Goal: Transaction & Acquisition: Purchase product/service

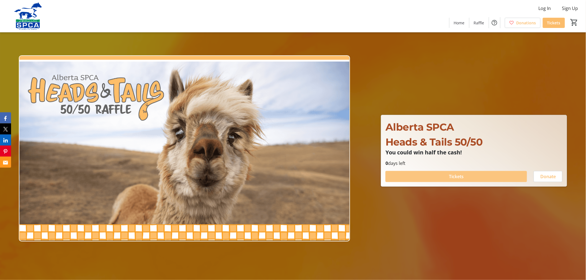
click at [454, 177] on span "Tickets" at bounding box center [456, 176] width 15 height 7
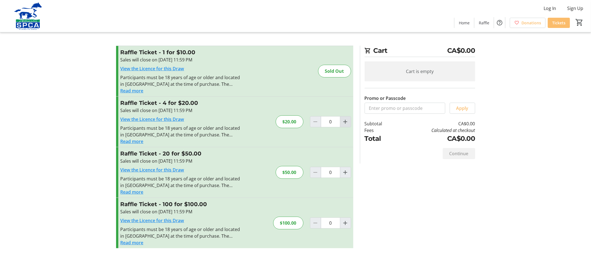
click at [348, 121] on mat-icon "Increment by one" at bounding box center [345, 122] width 7 height 7
type input "1"
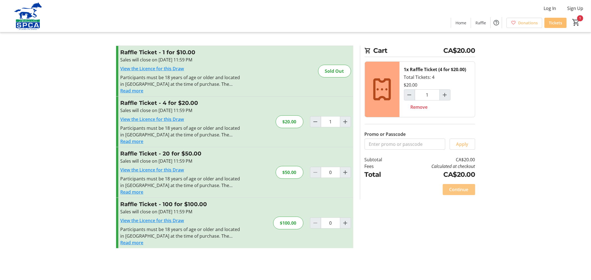
click at [453, 189] on span "Continue" at bounding box center [458, 189] width 19 height 7
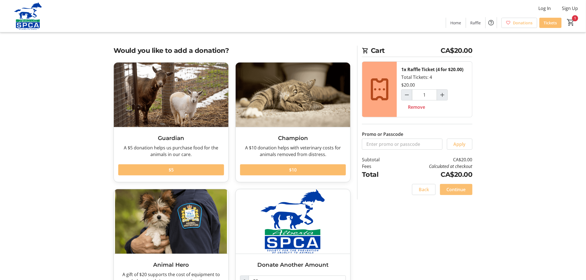
click at [453, 189] on span "Continue" at bounding box center [456, 189] width 19 height 7
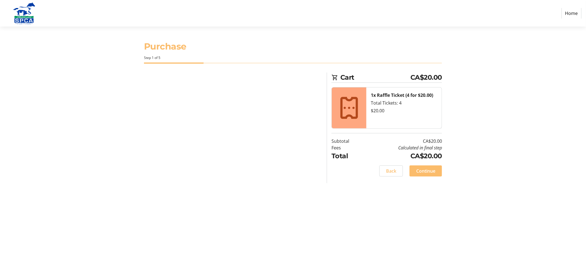
select select "CA"
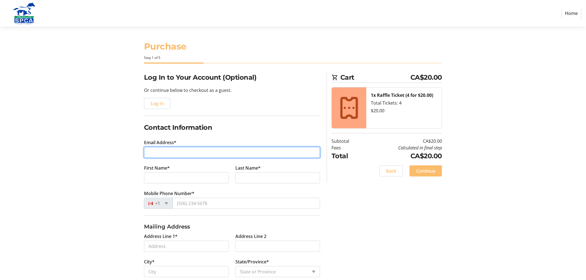
click at [157, 151] on input "Email Address*" at bounding box center [232, 152] width 176 height 11
type input "[EMAIL_ADDRESS][DOMAIN_NAME]"
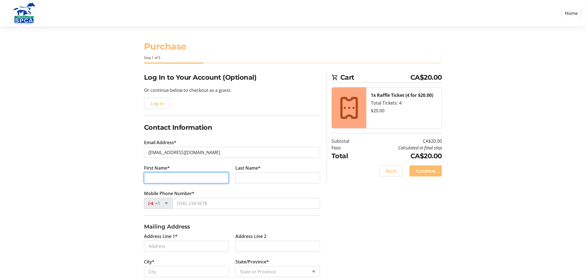
click at [152, 183] on input "First Name*" at bounding box center [186, 178] width 85 height 11
type input "[PERSON_NAME]"
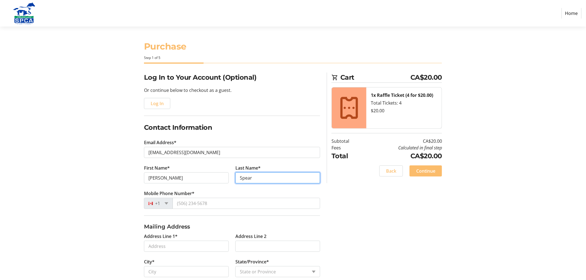
type input "Spear"
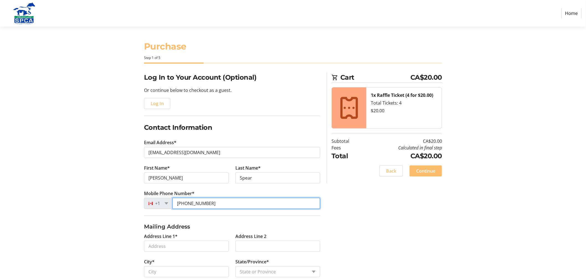
type input "[PHONE_NUMBER]"
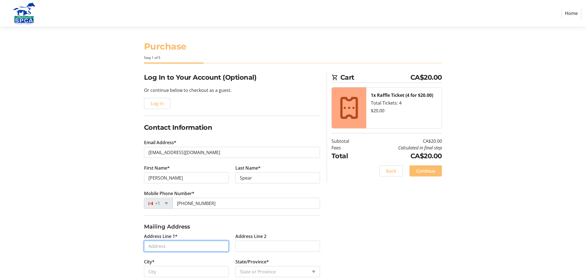
click at [161, 249] on input "Address Line 1*" at bounding box center [186, 246] width 85 height 11
type input "[STREET_ADDRESS]"
type input "[GEOGRAPHIC_DATA]"
select select "AB"
type input "T2K 1N8"
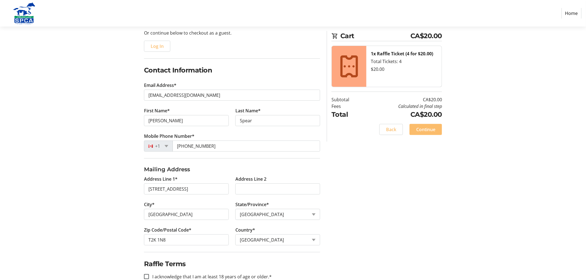
scroll to position [71, 0]
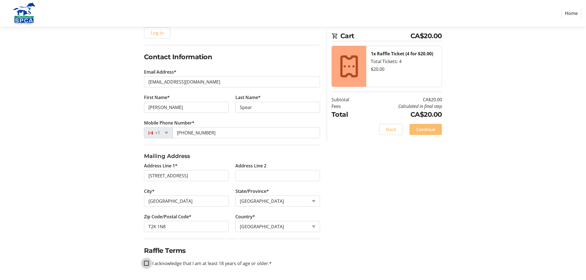
click at [145, 262] on input "I acknowledge that I am at least 18 years of age or older.*" at bounding box center [146, 263] width 5 height 5
checkbox input "true"
click at [420, 130] on span "Continue" at bounding box center [425, 129] width 19 height 7
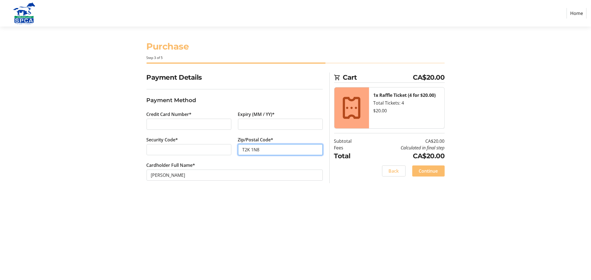
type input "T2K 1N8"
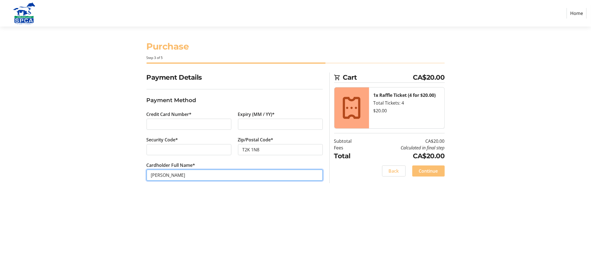
type input "[PERSON_NAME]"
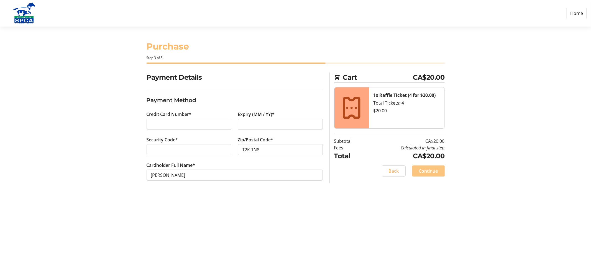
click at [419, 172] on span "Continue" at bounding box center [428, 171] width 19 height 7
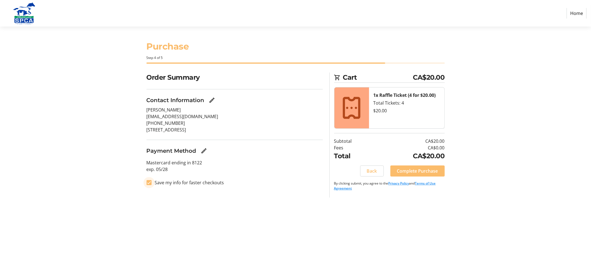
click at [147, 185] on input "Save my info for faster checkouts" at bounding box center [149, 182] width 5 height 5
checkbox input "false"
click at [413, 170] on span "Complete Purchase" at bounding box center [417, 171] width 41 height 7
